Goal: Information Seeking & Learning: Find specific fact

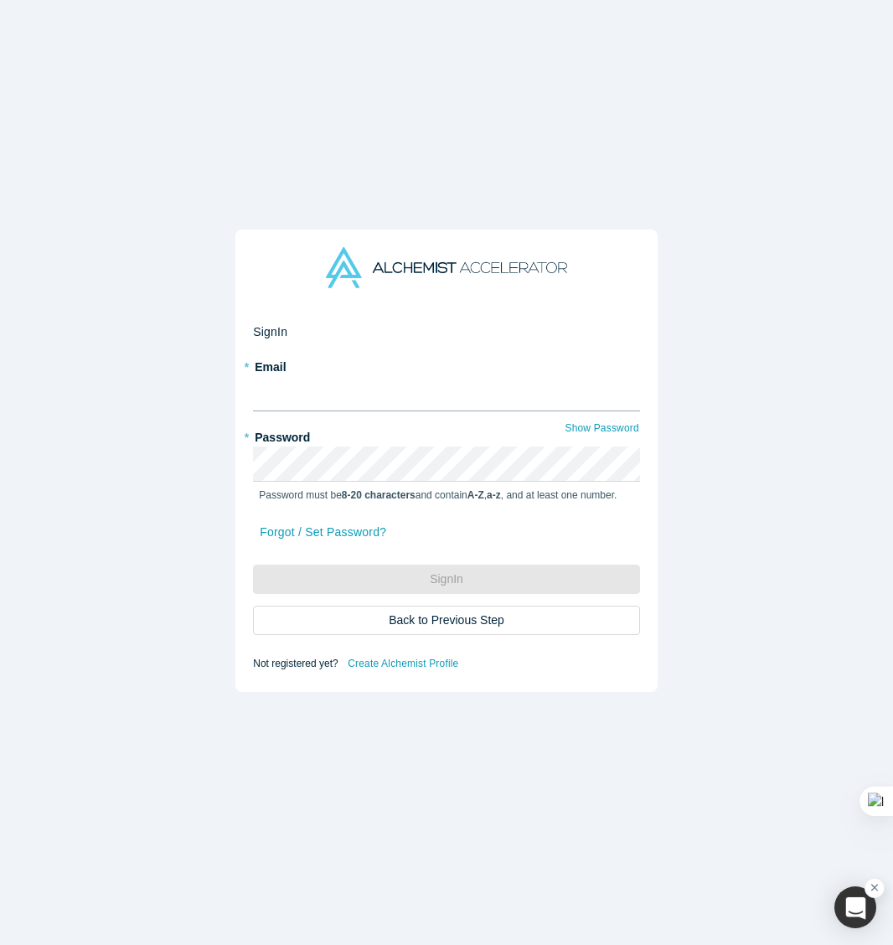
type input "[EMAIL_ADDRESS][DOMAIN_NAME]"
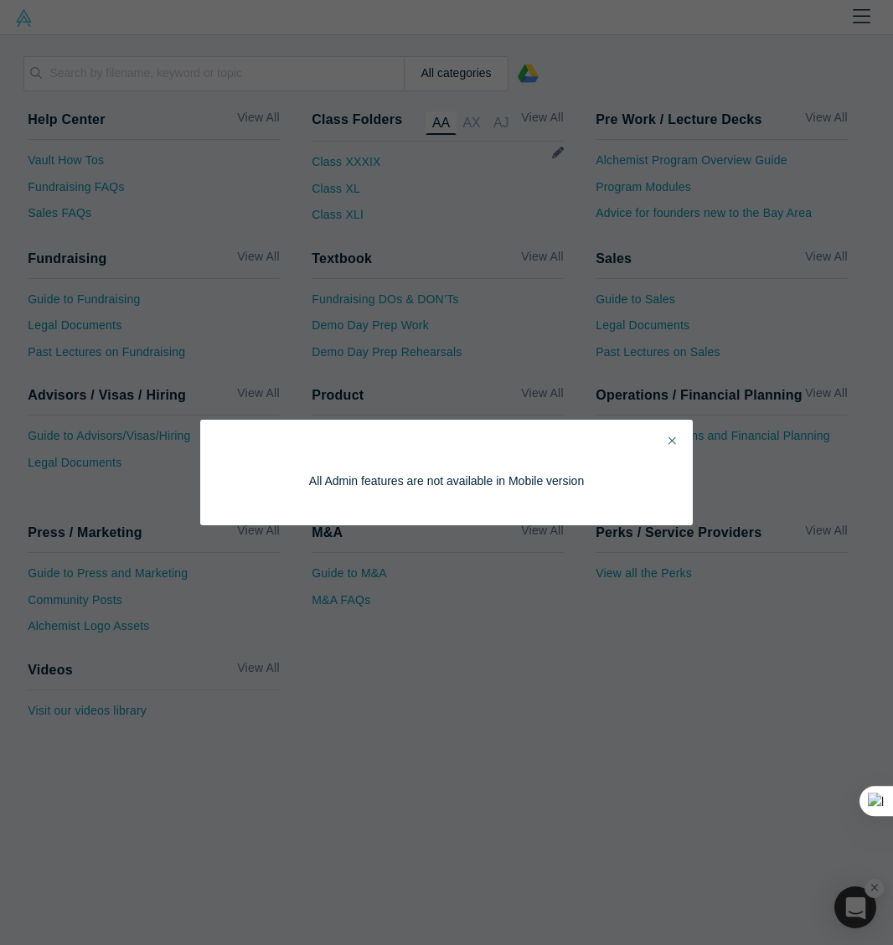
click at [680, 439] on div "All Admin features are not available in Mobile version" at bounding box center [446, 473] width 493 height 106
click at [674, 437] on icon "Close" at bounding box center [673, 441] width 8 height 12
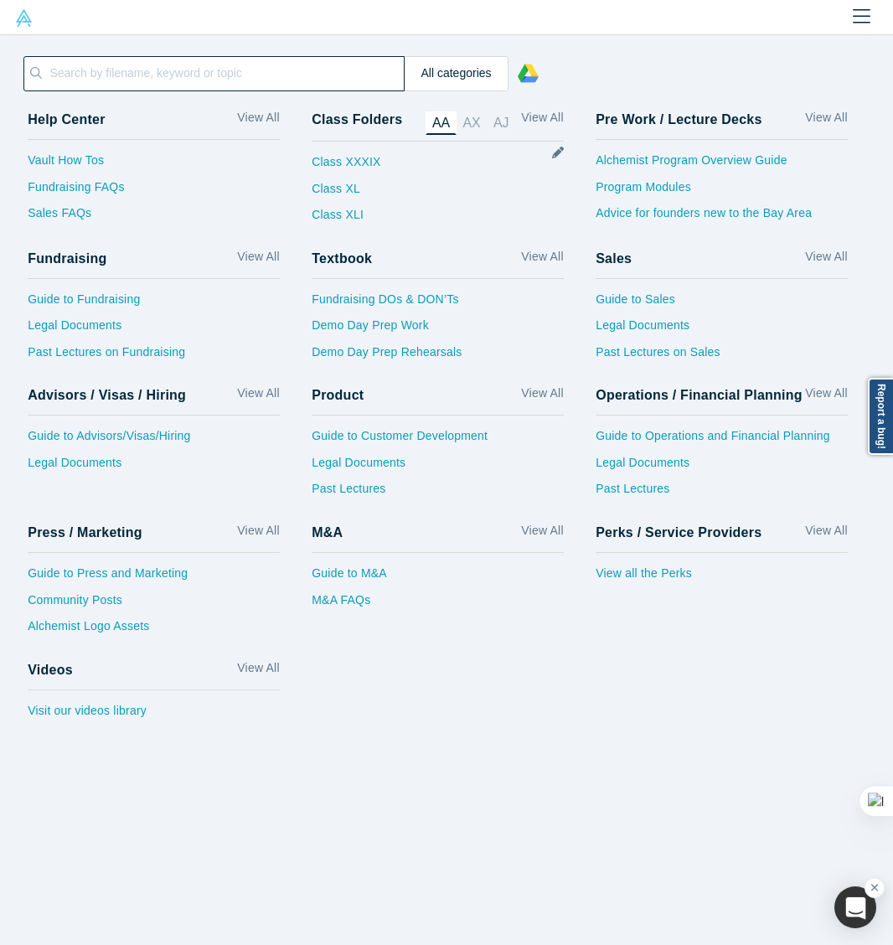
click at [235, 72] on input at bounding box center [225, 73] width 355 height 34
paste input "MEMORY LAB"
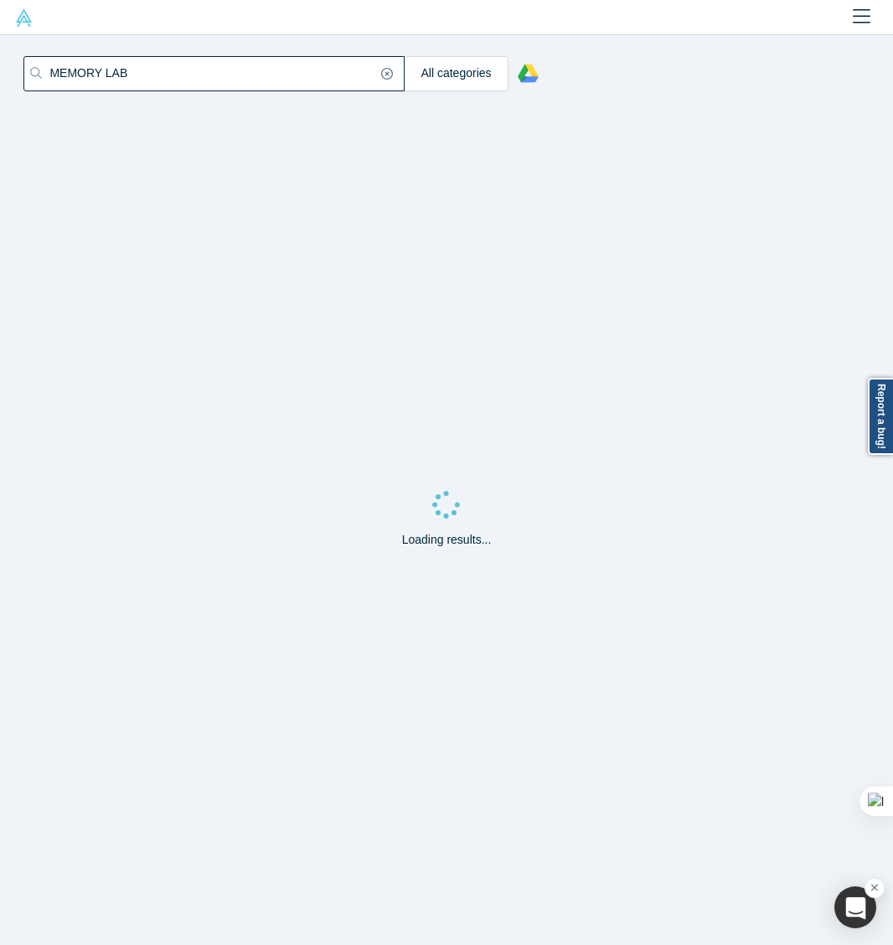
type input "MEMORY LAB"
click at [23, 19] on img at bounding box center [24, 18] width 18 height 18
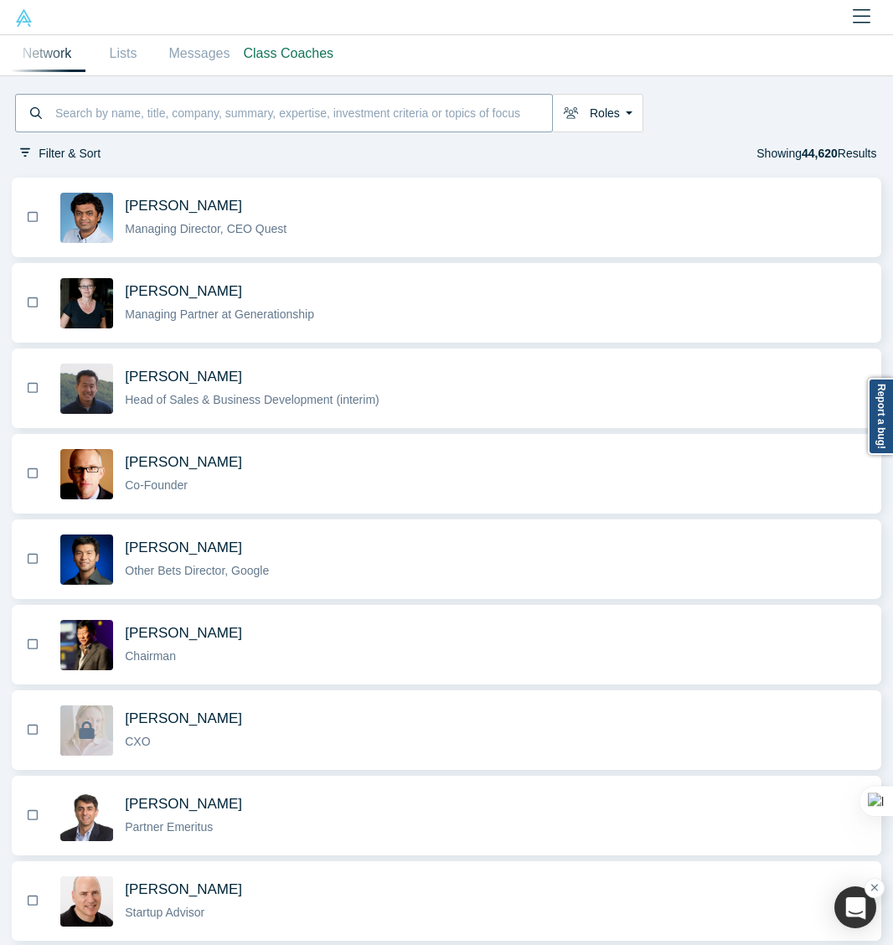
click at [364, 112] on input at bounding box center [303, 113] width 498 height 34
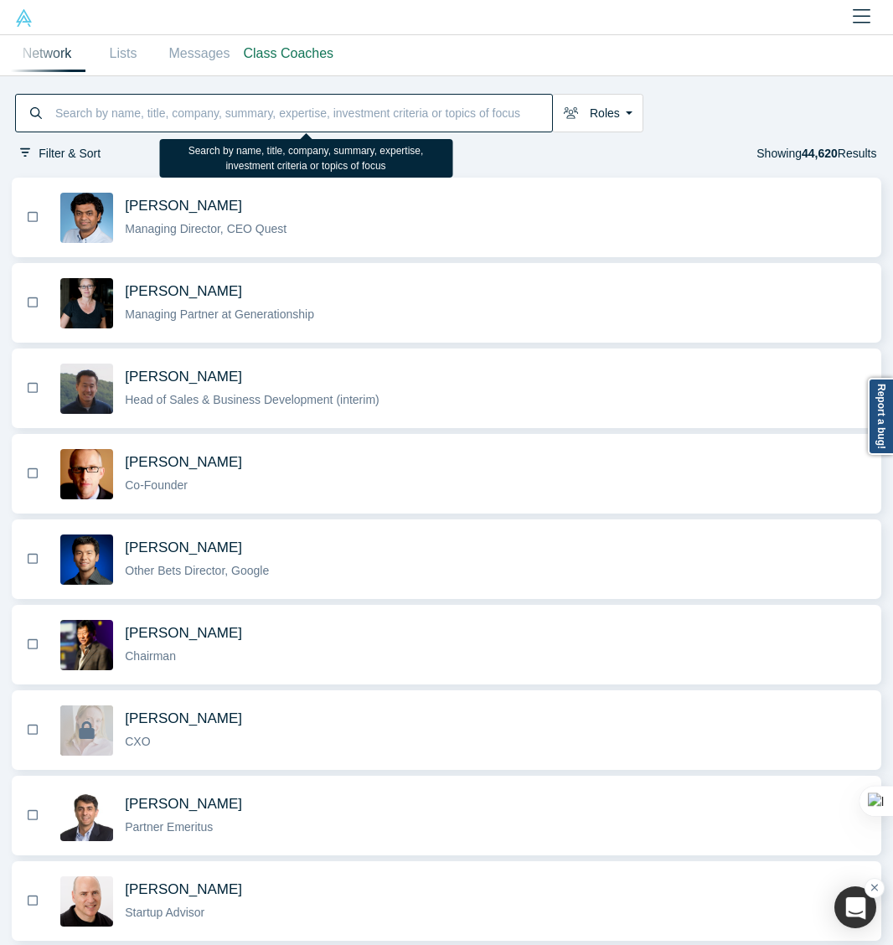
paste input "MEMORY LAB"
type input "MEMORY LAB"
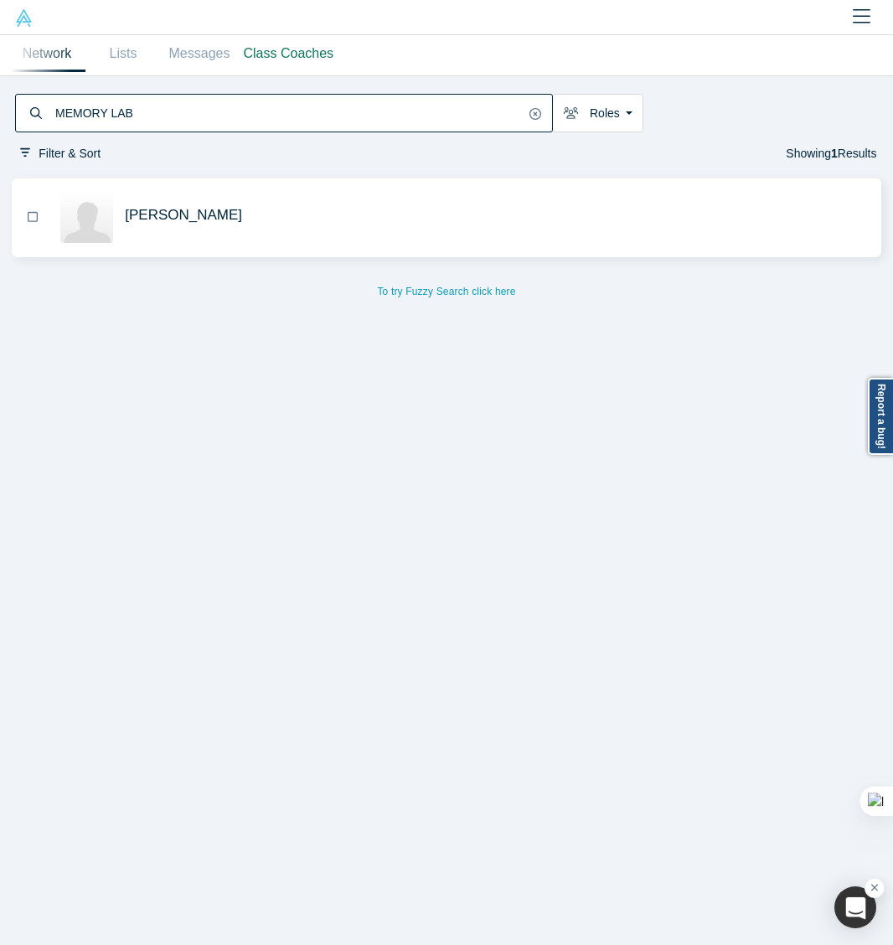
click at [176, 214] on span "[PERSON_NAME]" at bounding box center [183, 215] width 117 height 16
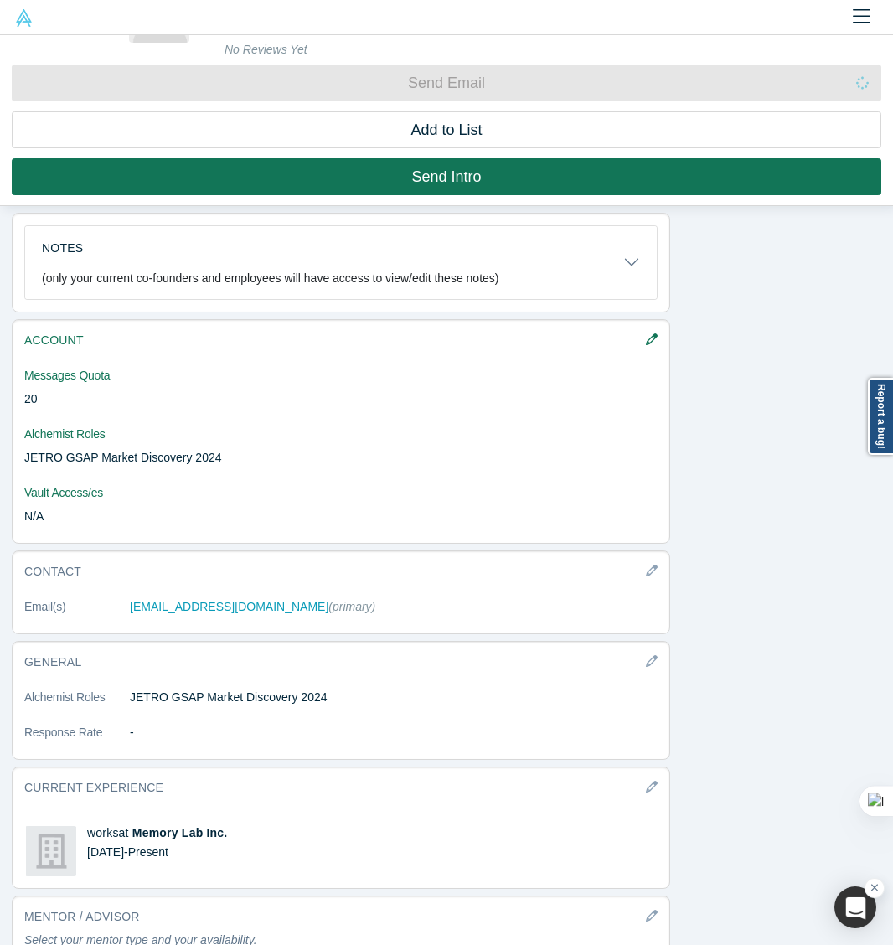
scroll to position [208, 0]
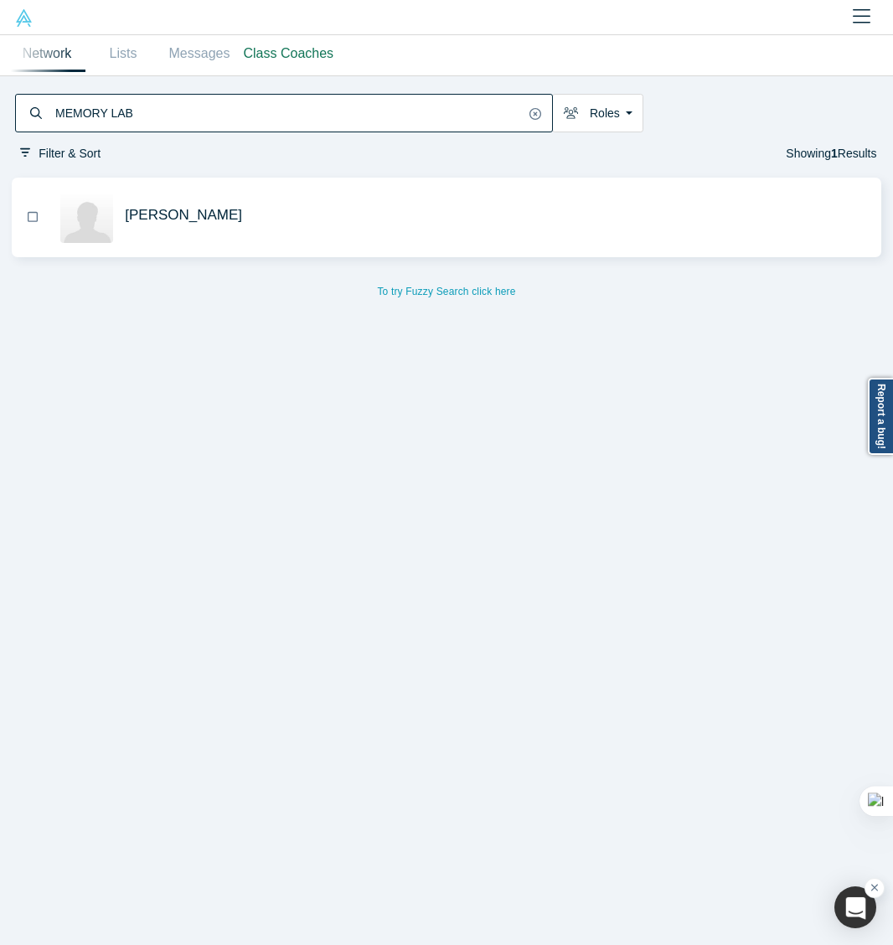
click at [221, 119] on input "MEMORY LAB" at bounding box center [289, 113] width 471 height 34
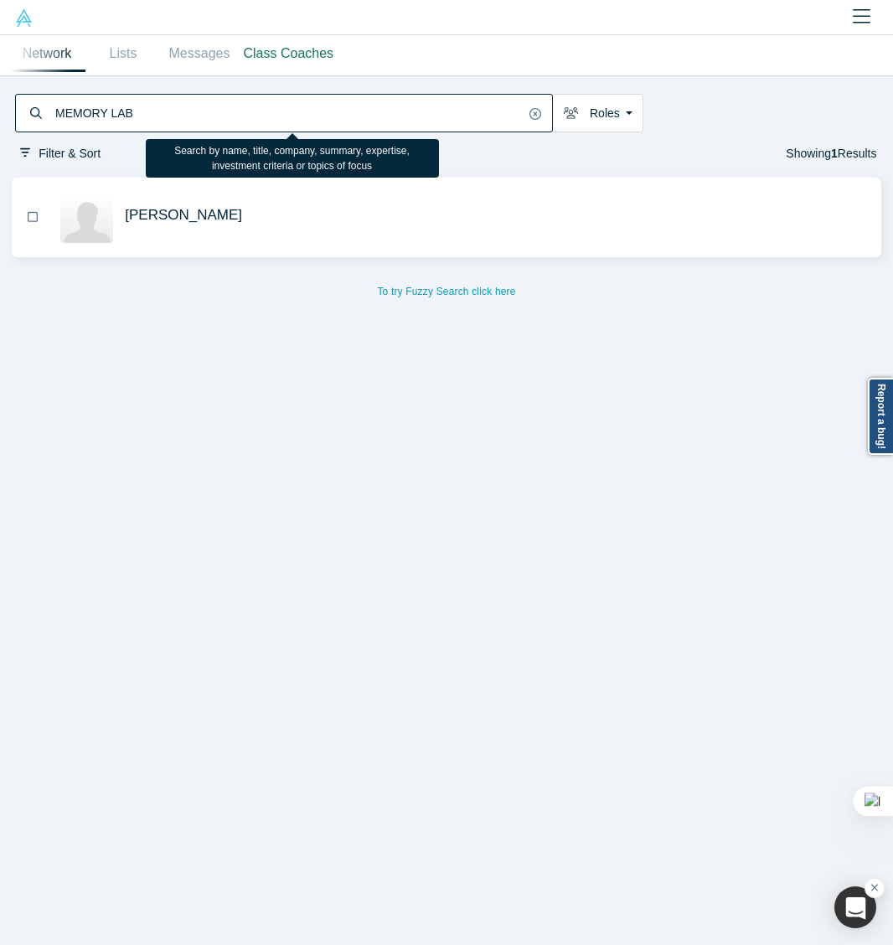
paste input "[PERSON_NAME]"
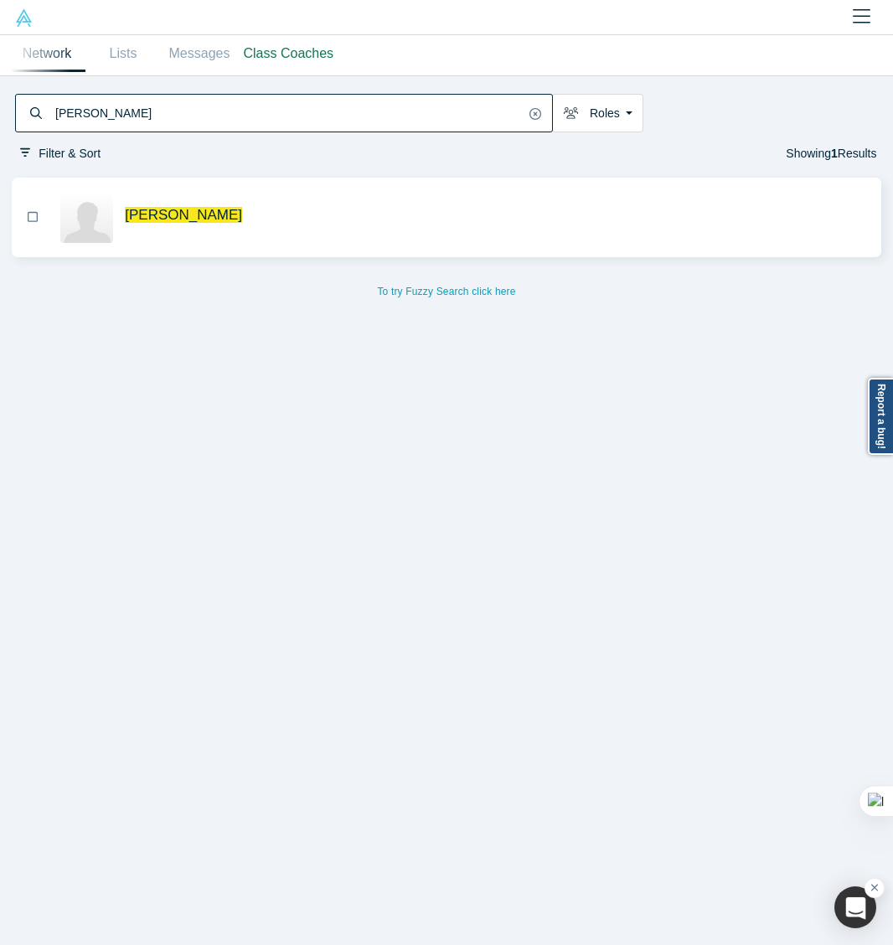
type input "[PERSON_NAME]"
